Goal: Information Seeking & Learning: Find specific fact

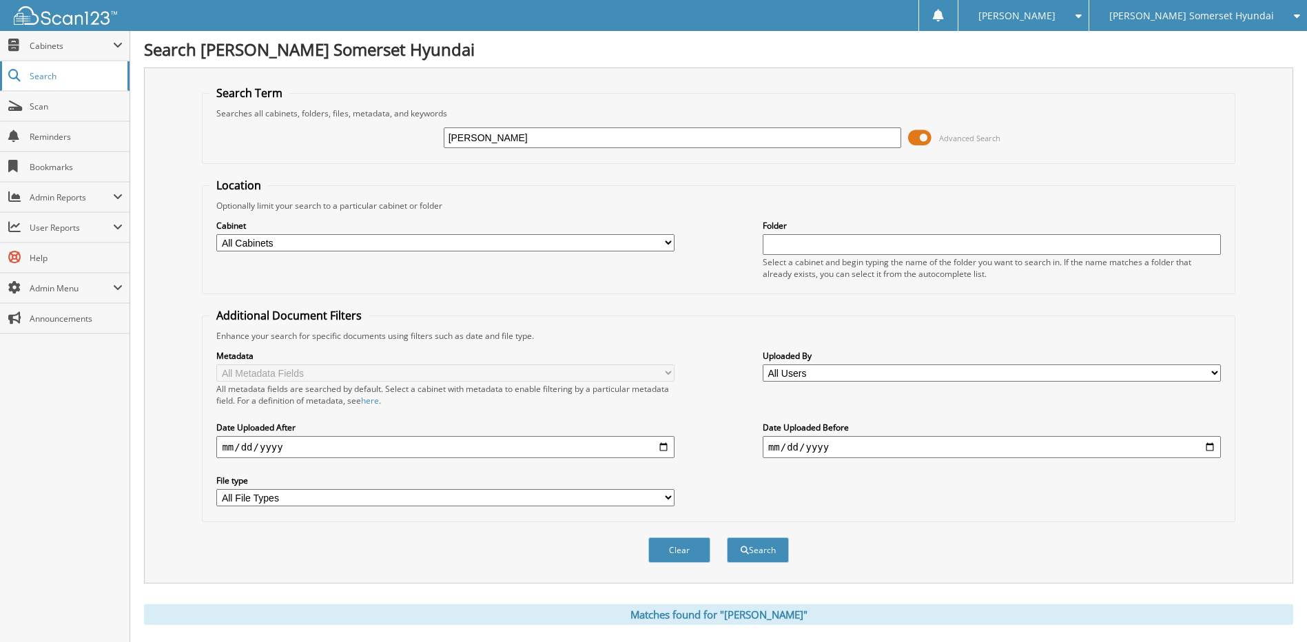
drag, startPoint x: 160, startPoint y: 101, endPoint x: 111, endPoint y: 84, distance: 51.9
type input "hj106221"
click at [727, 537] on button "Search" at bounding box center [758, 549] width 62 height 25
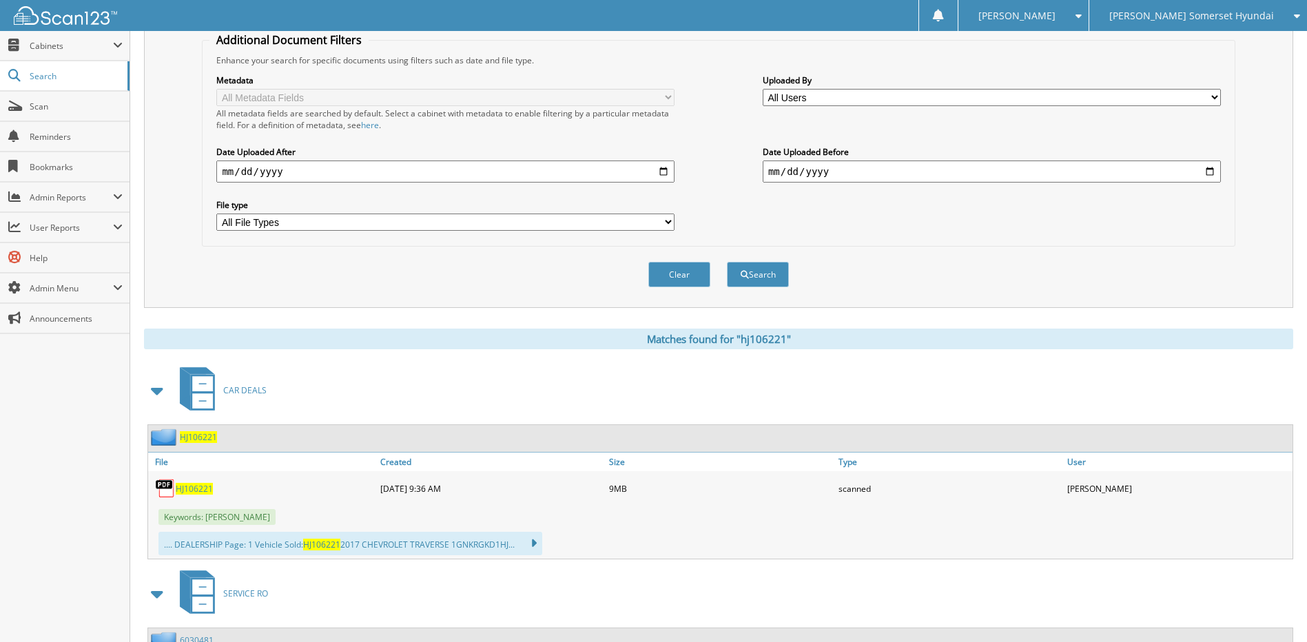
click at [190, 489] on span "HJ106221" at bounding box center [194, 489] width 37 height 12
click at [59, 111] on span "Scan" at bounding box center [76, 107] width 93 height 12
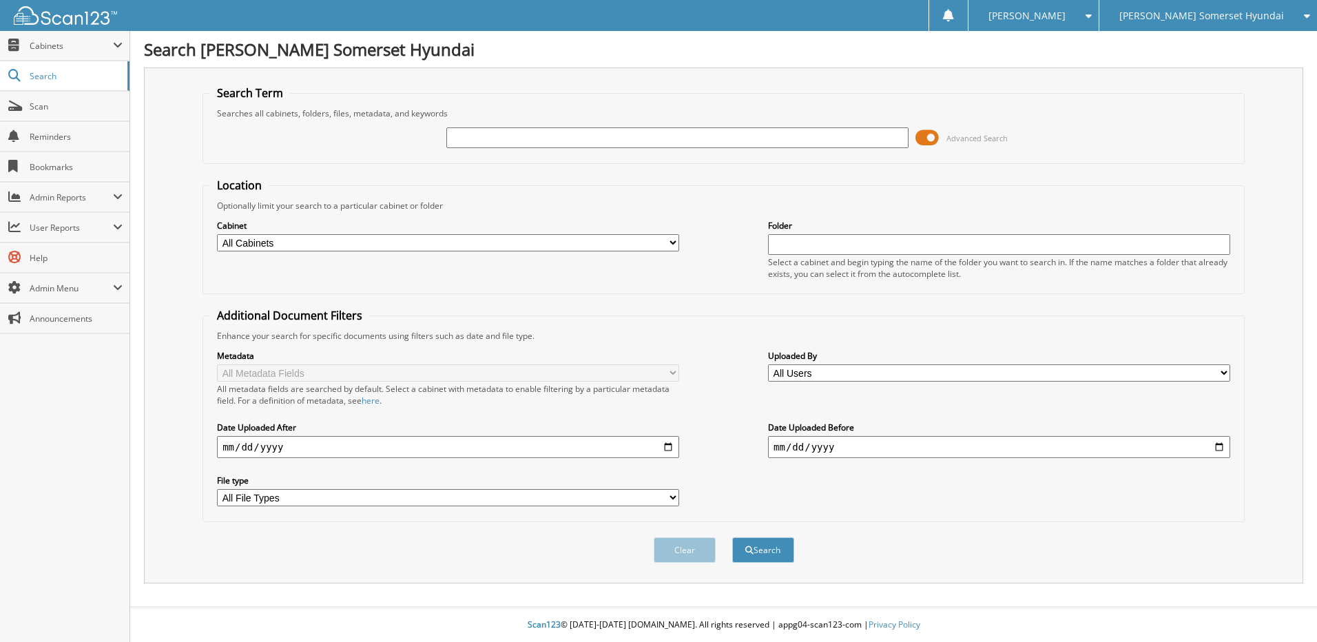
click at [468, 131] on input "text" at bounding box center [677, 137] width 462 height 21
type input "PU981247"
click at [732, 537] on button "Search" at bounding box center [763, 549] width 62 height 25
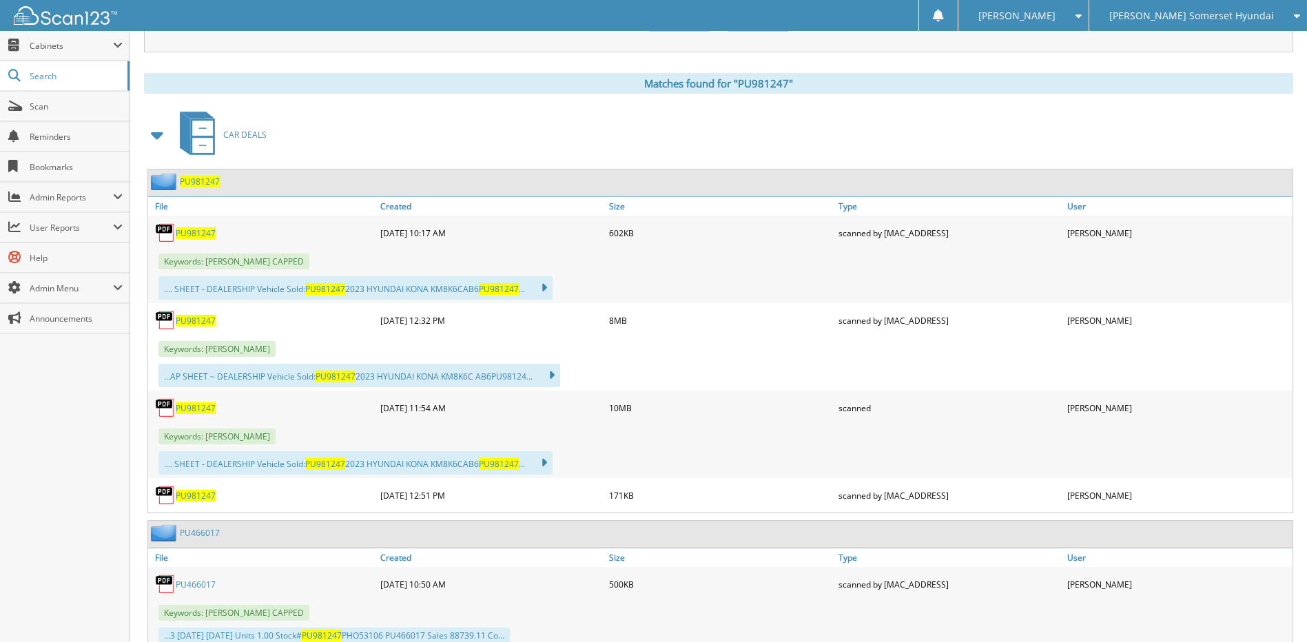
scroll to position [551, 0]
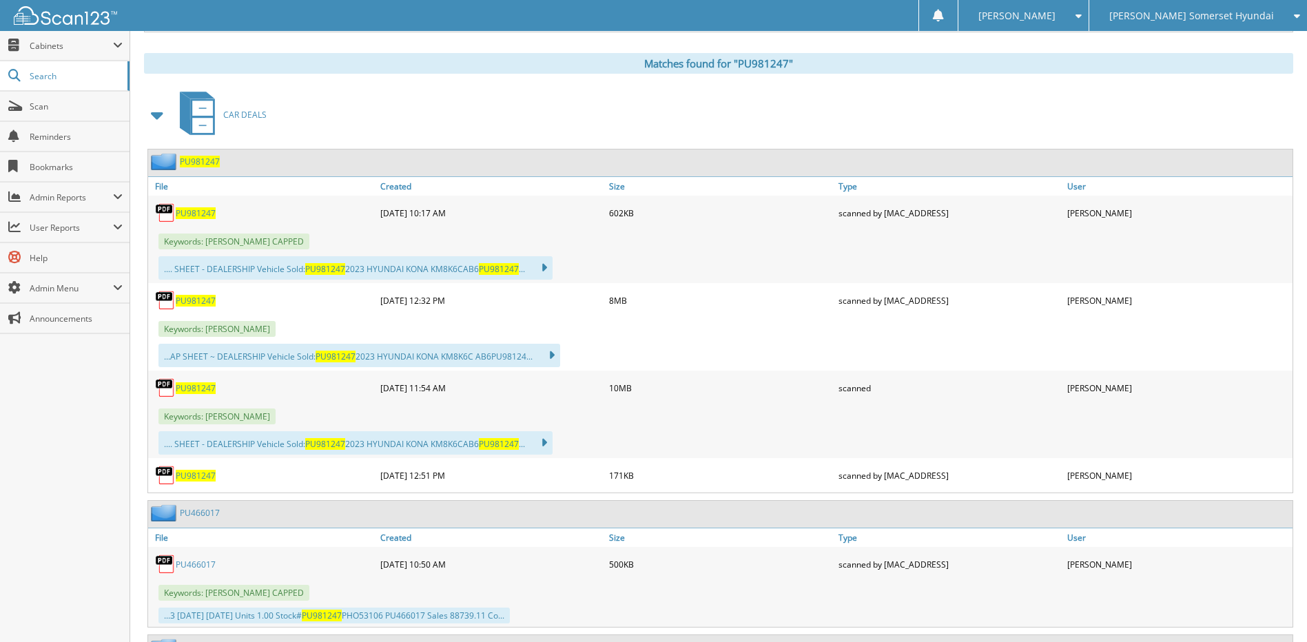
click at [194, 390] on span "PU981247" at bounding box center [196, 388] width 40 height 12
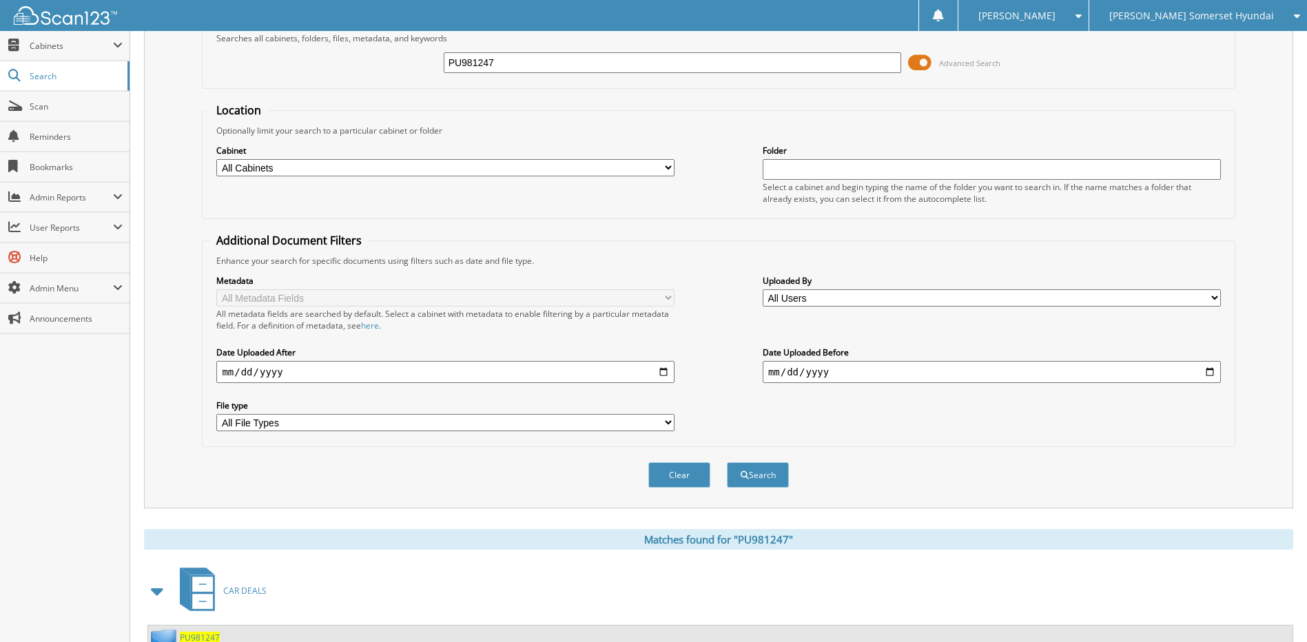
scroll to position [0, 0]
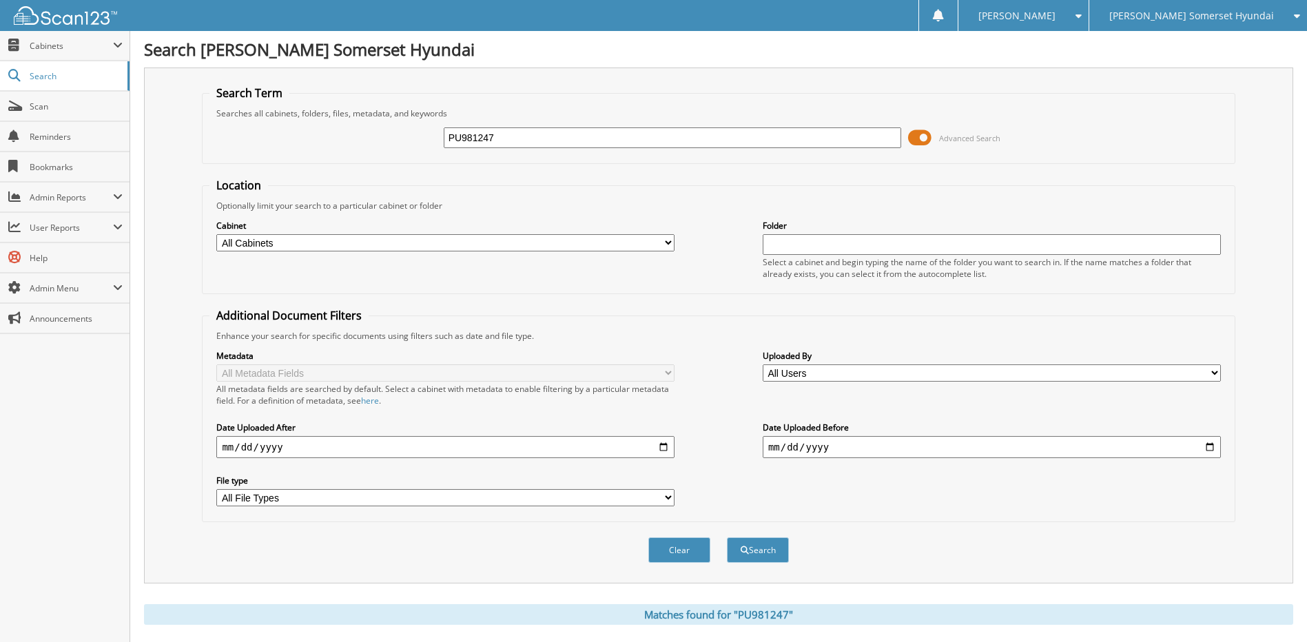
drag, startPoint x: 581, startPoint y: 141, endPoint x: 168, endPoint y: 116, distance: 413.4
click at [170, 116] on div "Search Term Searches all cabinets, folders, files, metadata, and keywords PU981…" at bounding box center [718, 326] width 1149 height 516
type input "nh449099"
click at [727, 537] on button "Search" at bounding box center [758, 549] width 62 height 25
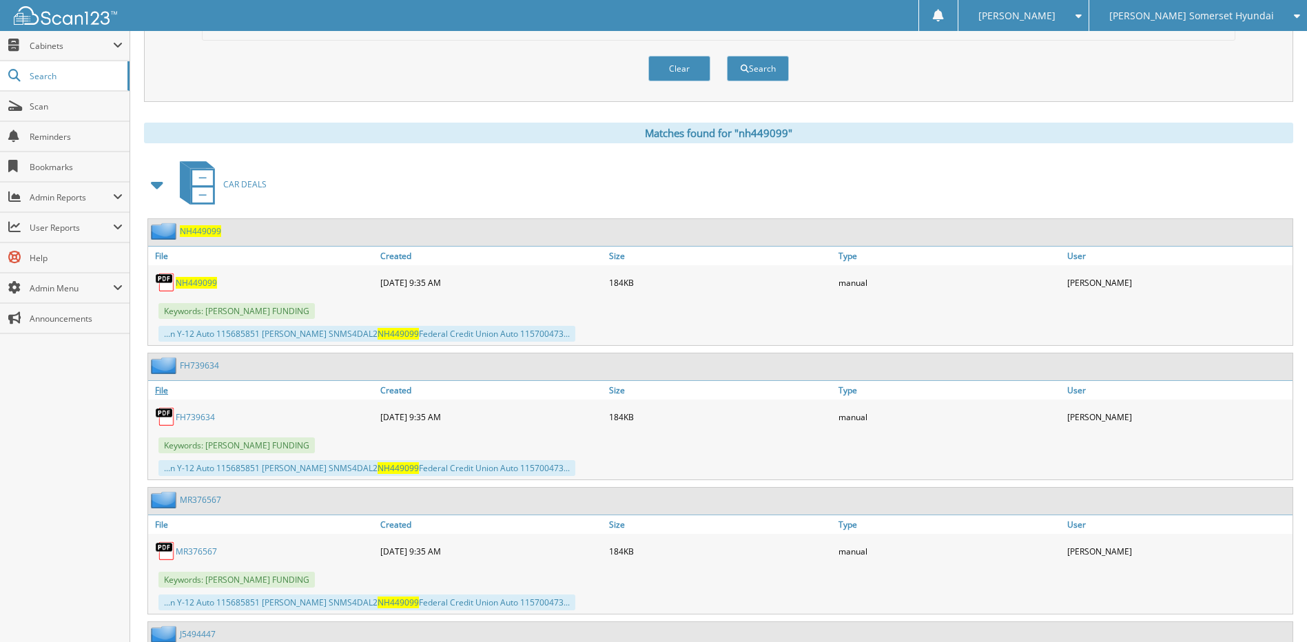
scroll to position [482, 0]
click at [200, 236] on span "NH449099" at bounding box center [200, 231] width 41 height 12
